Goal: Information Seeking & Learning: Learn about a topic

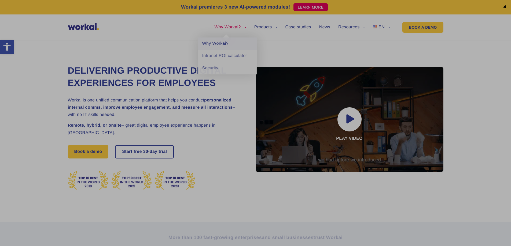
click at [222, 45] on link "Why Workai?" at bounding box center [227, 44] width 59 height 12
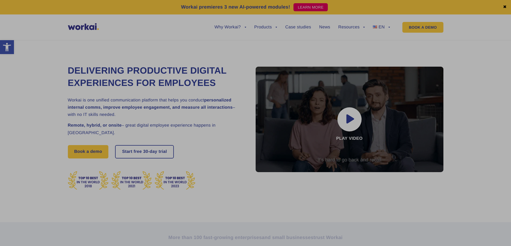
click at [158, 32] on div "Why Workai? back Why Workai? Intranet ROI calculator Security Products back Wor…" at bounding box center [255, 27] width 375 height 20
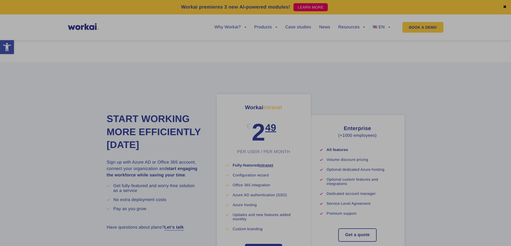
scroll to position [3158, 0]
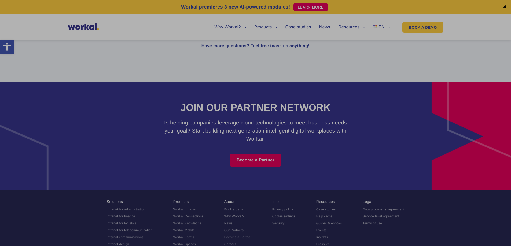
click at [285, 208] on link "Privacy policy" at bounding box center [282, 210] width 21 height 4
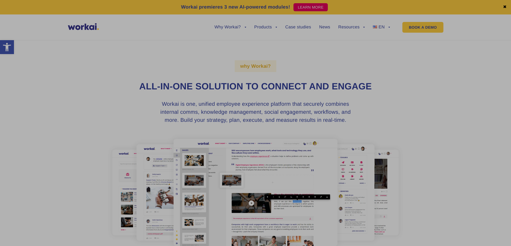
click at [460, 75] on section "why Workai? All-in-one solution to connect and engage Workai is one, unified em…" at bounding box center [255, 157] width 511 height 246
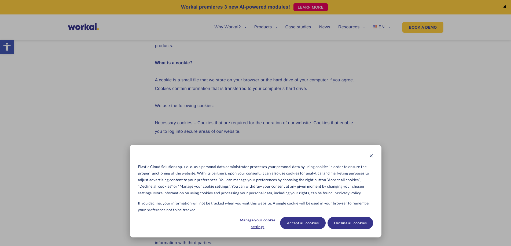
scroll to position [730, 0]
